Goal: Use online tool/utility: Utilize a website feature to perform a specific function

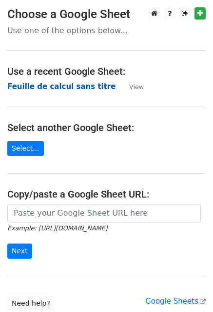
click at [66, 86] on strong "Feuille de calcul sans titre" at bounding box center [61, 86] width 108 height 9
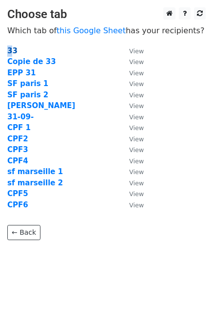
click at [10, 49] on main "Choose tab Which tab of this Google Sheet has your recipients? 33 View Copie de…" at bounding box center [106, 123] width 213 height 232
click at [10, 49] on strong "33" at bounding box center [12, 50] width 10 height 9
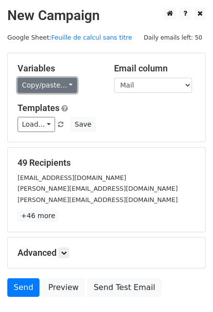
click at [31, 85] on link "Copy/paste..." at bounding box center [48, 85] width 60 height 15
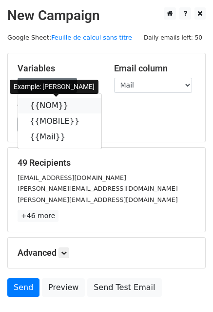
click at [43, 106] on link "{{NOM}}" at bounding box center [60, 106] width 84 height 16
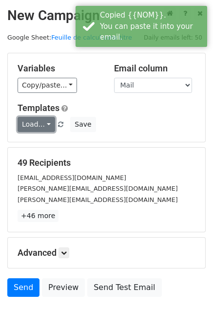
click at [39, 127] on link "Load..." at bounding box center [37, 124] width 38 height 15
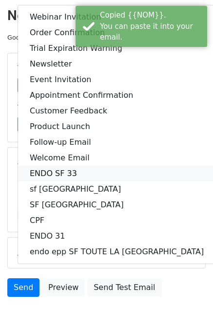
click at [63, 171] on link "ENDO SF 33" at bounding box center [117, 174] width 198 height 16
